Goal: Find specific page/section: Find specific page/section

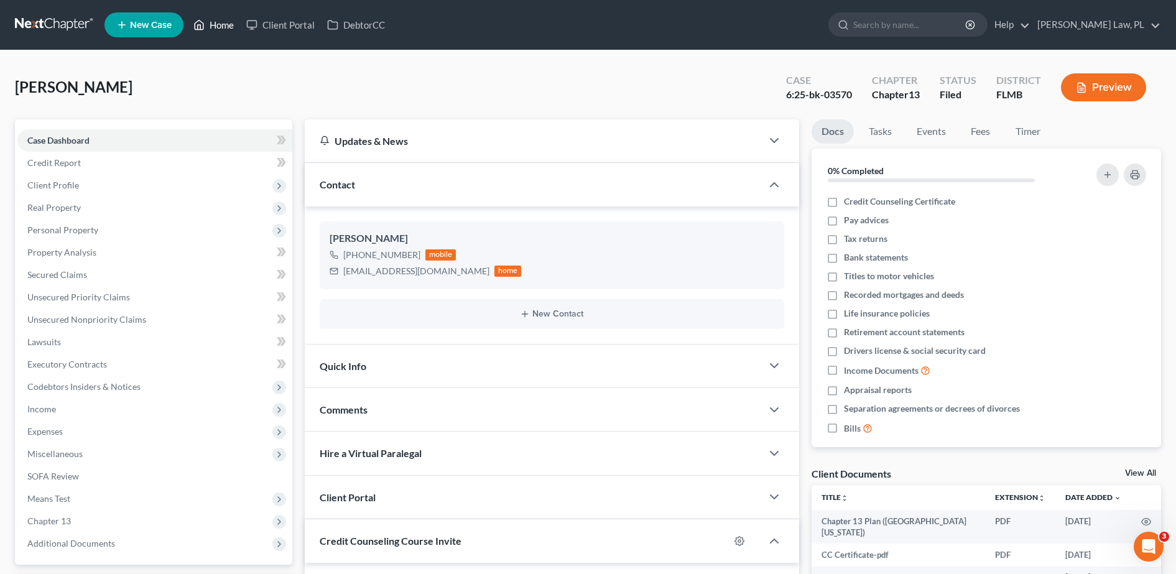
click at [227, 22] on link "Home" at bounding box center [213, 25] width 53 height 22
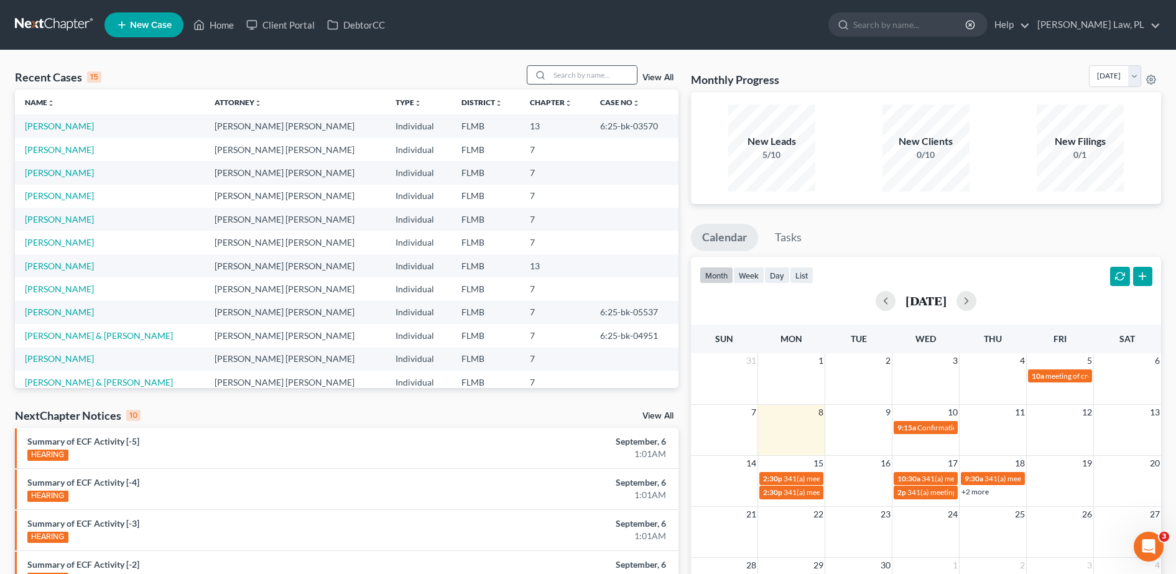
click at [596, 67] on input "search" at bounding box center [593, 75] width 87 height 18
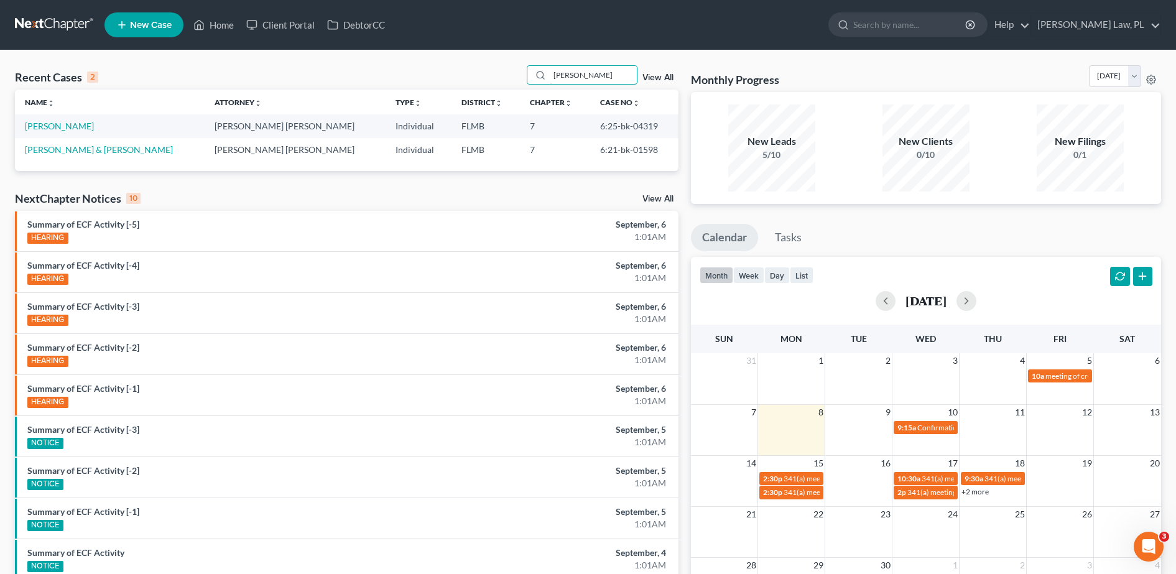
type input "[PERSON_NAME]"
drag, startPoint x: 570, startPoint y: 149, endPoint x: 637, endPoint y: 137, distance: 68.1
click at [637, 138] on td "6:21-bk-01598" at bounding box center [634, 149] width 88 height 23
copy td "6:21-bk-01598"
click at [113, 62] on div "Recent Cases 2 [PERSON_NAME] View All Name unfold_more expand_more expand_less …" at bounding box center [588, 372] width 1176 height 645
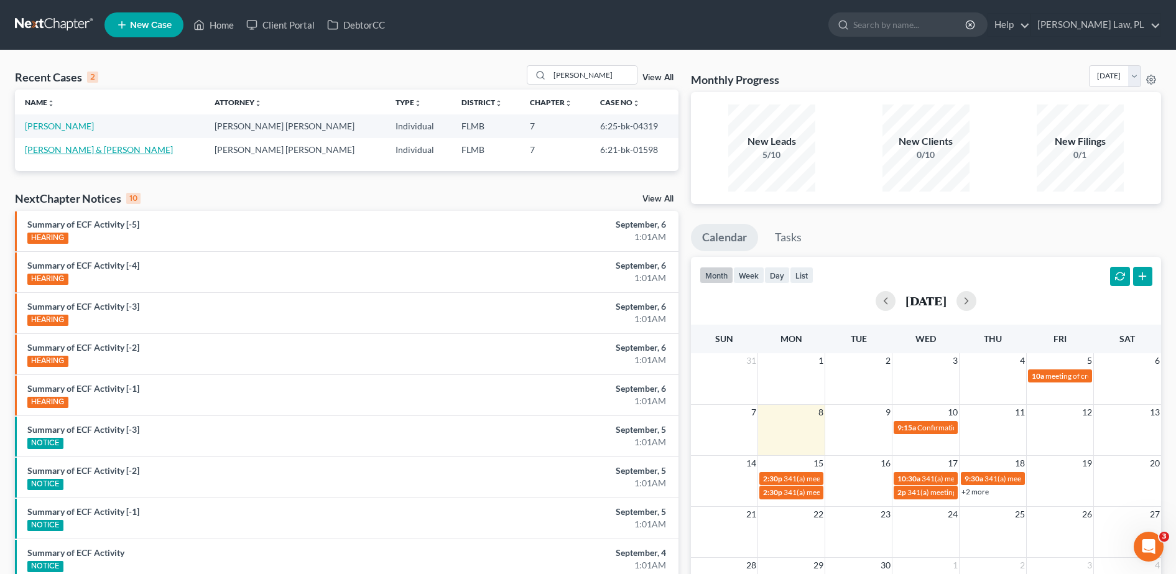
click at [59, 146] on link "[PERSON_NAME] & [PERSON_NAME]" at bounding box center [99, 149] width 148 height 11
select select "6"
